Goal: Obtain resource: Obtain resource

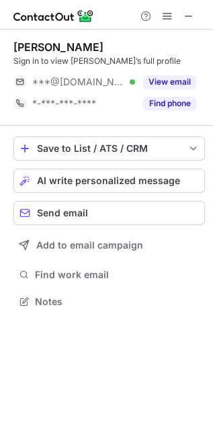
scroll to position [292, 213]
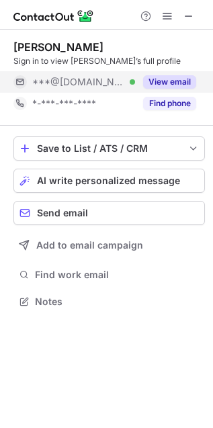
click at [173, 71] on div "View email" at bounding box center [165, 82] width 61 height 22
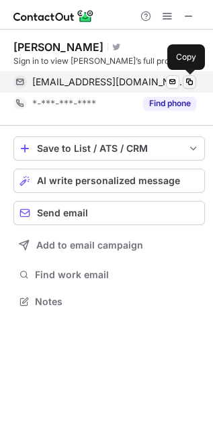
click at [188, 79] on span at bounding box center [189, 82] width 11 height 11
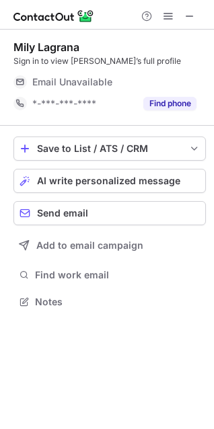
scroll to position [292, 214]
click at [192, 18] on span at bounding box center [189, 16] width 11 height 11
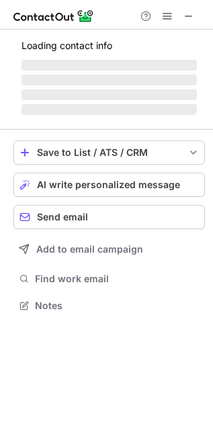
scroll to position [313, 213]
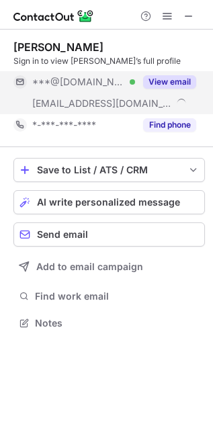
click at [172, 82] on button "View email" at bounding box center [169, 81] width 53 height 13
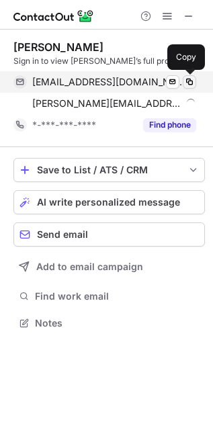
click at [188, 79] on span at bounding box center [189, 82] width 11 height 11
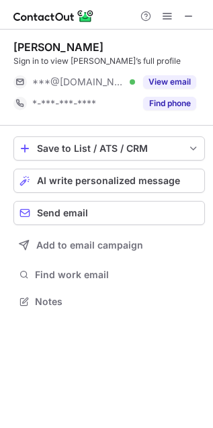
scroll to position [292, 213]
click at [192, 3] on div at bounding box center [106, 15] width 213 height 30
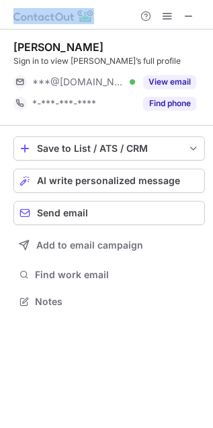
click at [190, 4] on div at bounding box center [106, 15] width 213 height 30
click at [189, 11] on span at bounding box center [188, 16] width 11 height 11
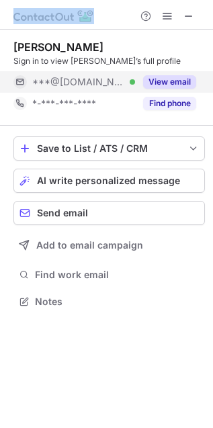
click at [192, 75] on button "View email" at bounding box center [169, 81] width 53 height 13
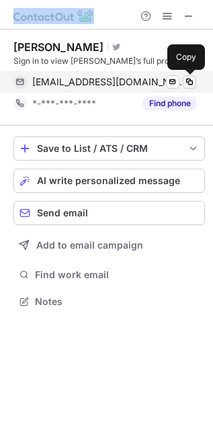
click at [192, 78] on span at bounding box center [189, 82] width 11 height 11
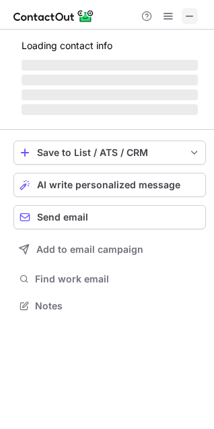
scroll to position [296, 214]
click at [193, 11] on span at bounding box center [189, 16] width 11 height 11
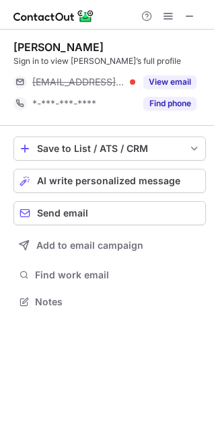
scroll to position [292, 214]
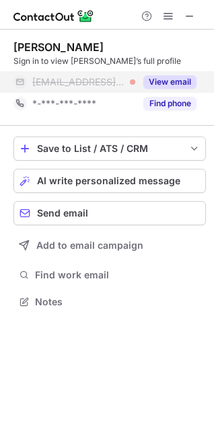
click at [177, 82] on button "View email" at bounding box center [169, 81] width 53 height 13
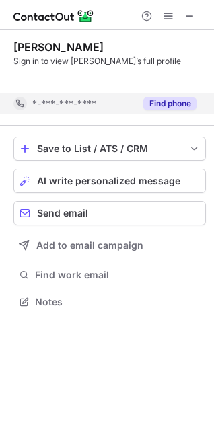
scroll to position [271, 214]
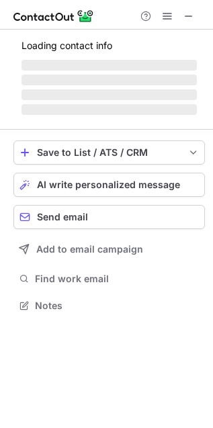
scroll to position [336, 213]
